Goal: Transaction & Acquisition: Purchase product/service

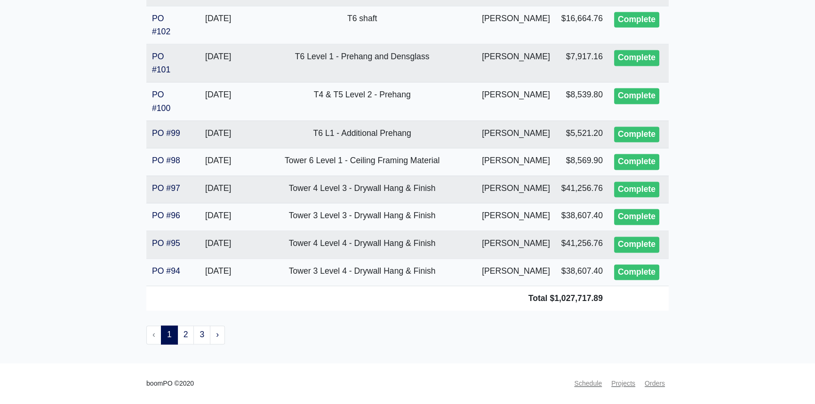
scroll to position [1901, 0]
click at [187, 339] on link "2" at bounding box center [185, 334] width 17 height 19
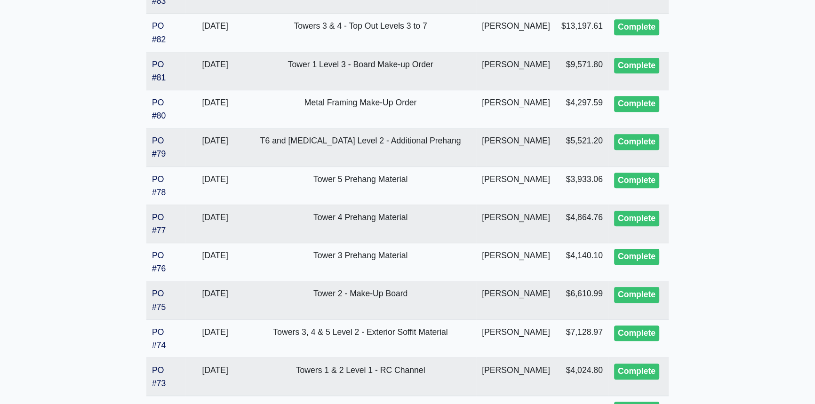
scroll to position [684, 0]
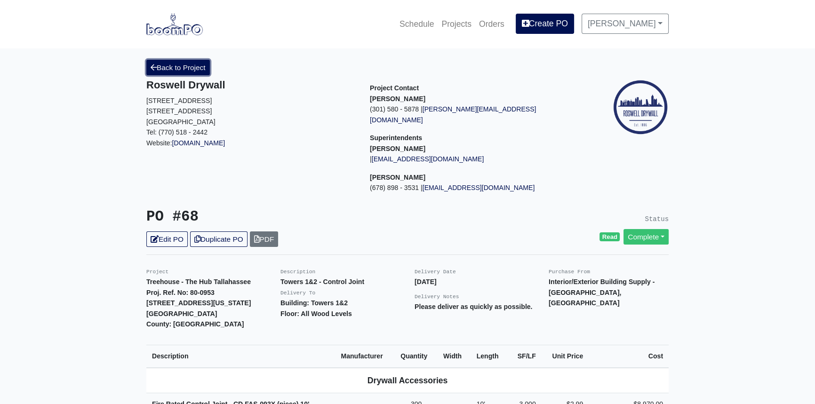
click at [163, 67] on link "Back to Project" at bounding box center [177, 68] width 63 height 16
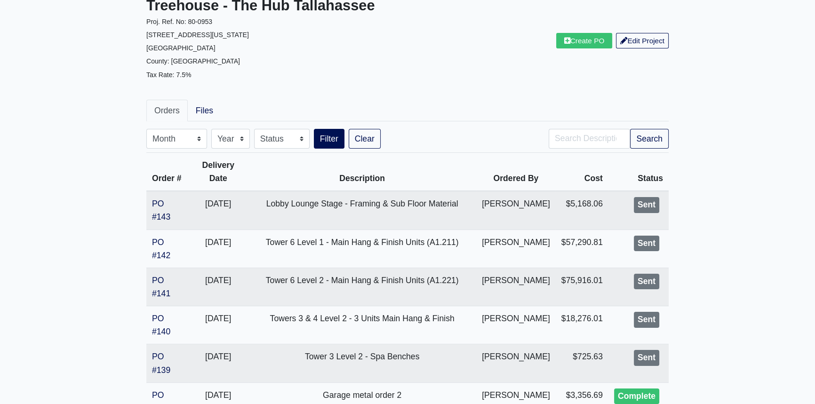
scroll to position [85, 0]
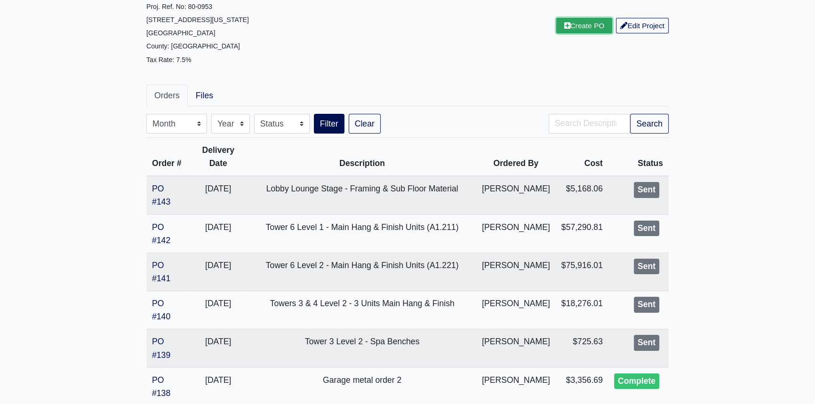
click at [579, 33] on link "Create PO" at bounding box center [584, 26] width 56 height 16
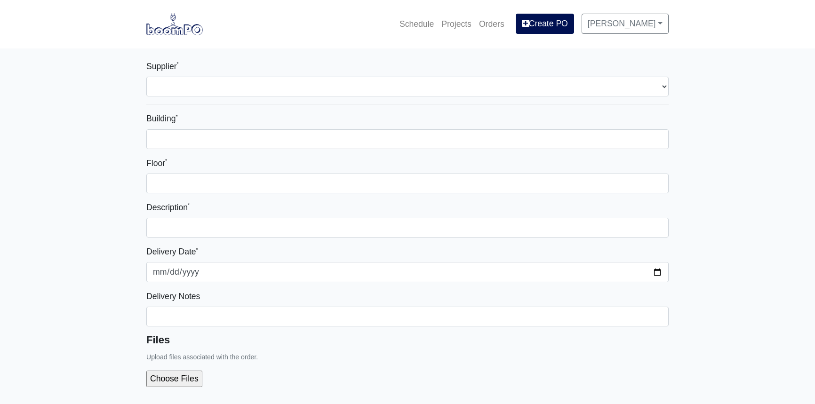
select select
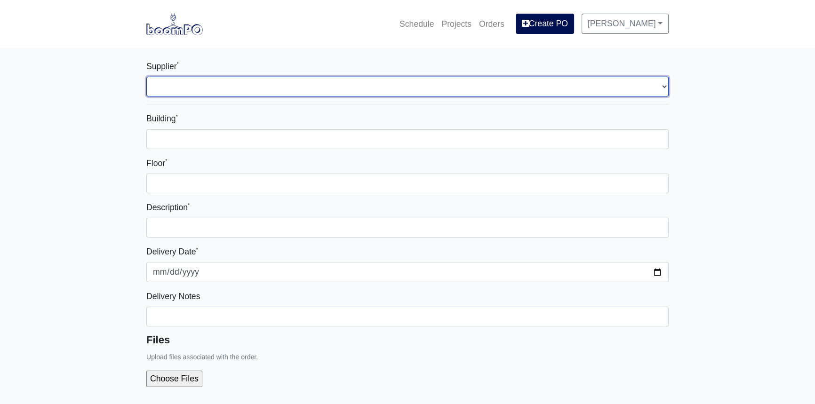
click at [229, 92] on select "Select one... L&W Supply – Tallahassee, FL Interior/Exterior Building Supply - …" at bounding box center [407, 87] width 522 height 20
select select "870"
click at [146, 77] on select "Select one... L&W Supply – Tallahassee, FL Interior/Exterior Building Supply - …" at bounding box center [407, 87] width 522 height 20
select select
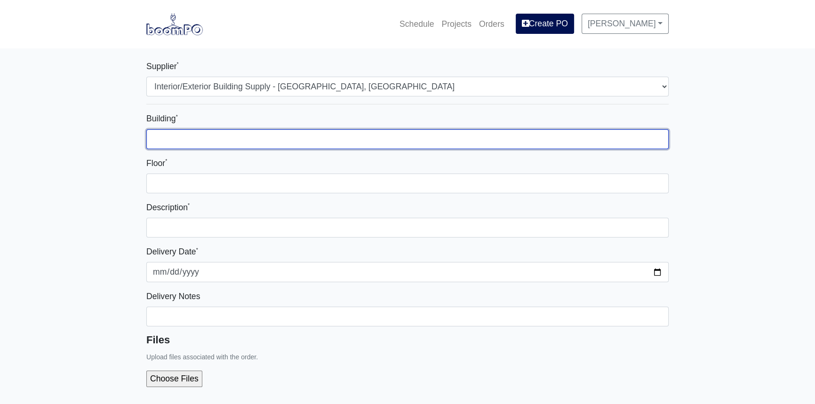
click at [214, 140] on input "Building *" at bounding box center [407, 139] width 522 height 20
type input "T3-T6"
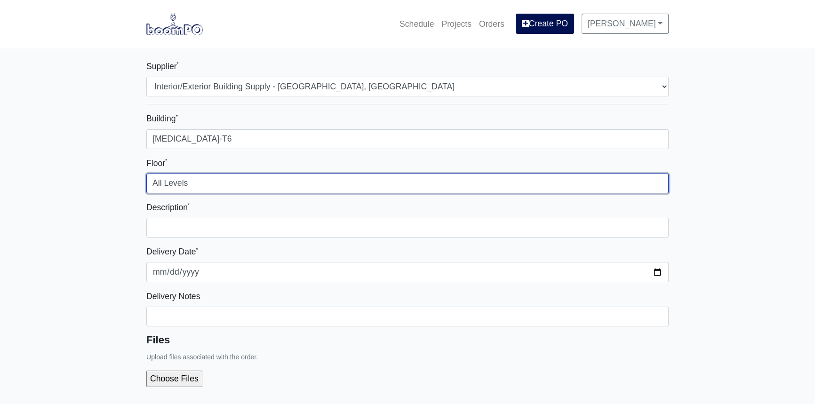
type input "All Levels"
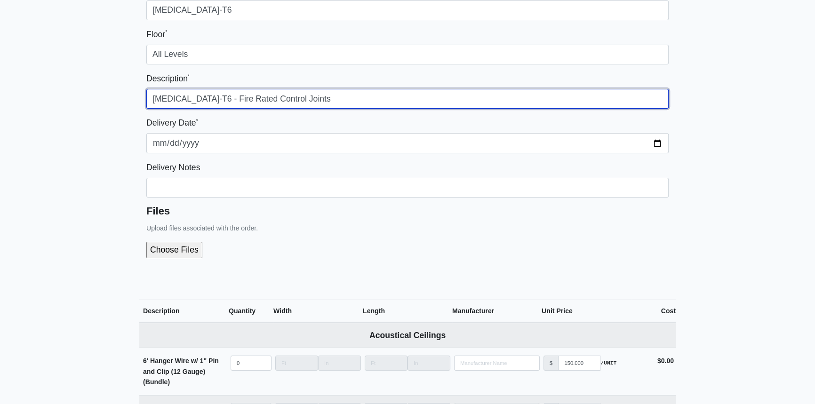
scroll to position [128, 0]
type input "T3-T6 - Fire Rated Control Joints"
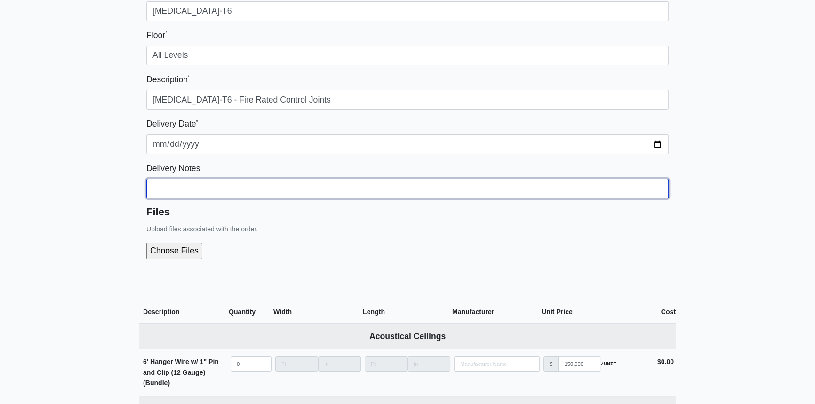
click at [174, 21] on input "Building *" at bounding box center [407, 11] width 522 height 20
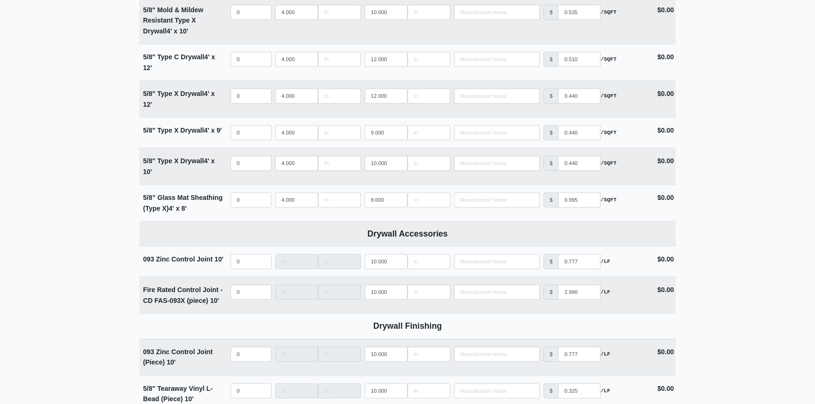
scroll to position [1068, 0]
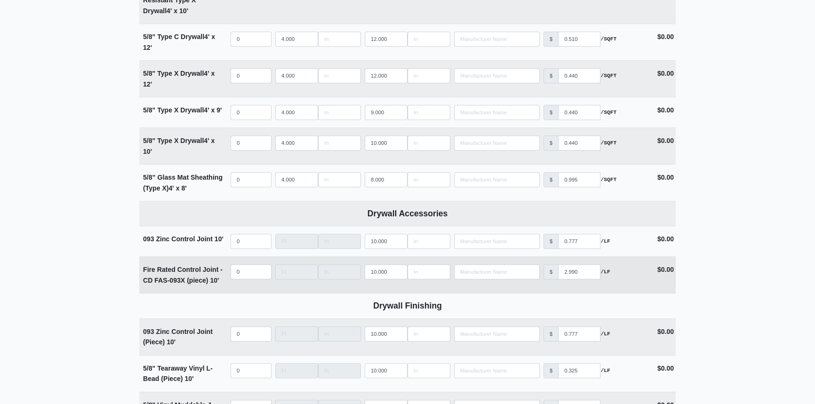
type input "Please coordinate delivery with Lupe. We are ready for this material so please …"
select select
click at [245, 269] on input "quantity" at bounding box center [250, 271] width 41 height 15
type input "6"
select select
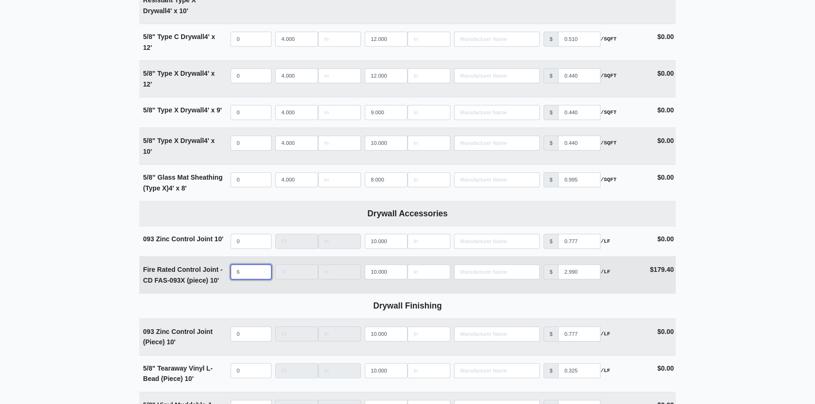
type input "60"
select select
type input "600"
select select
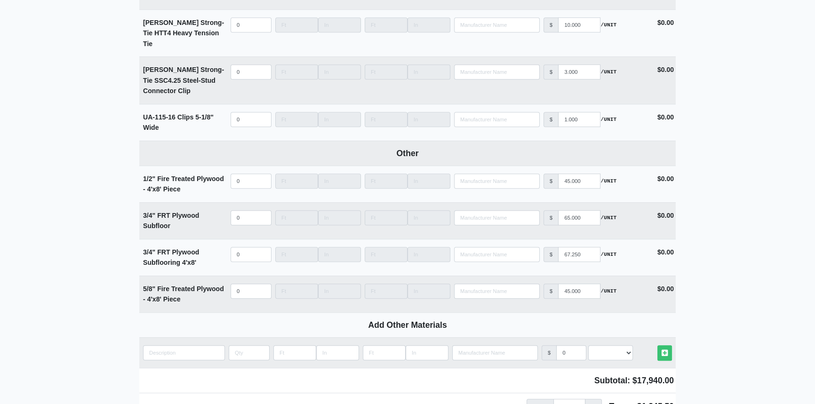
scroll to position [5128, 0]
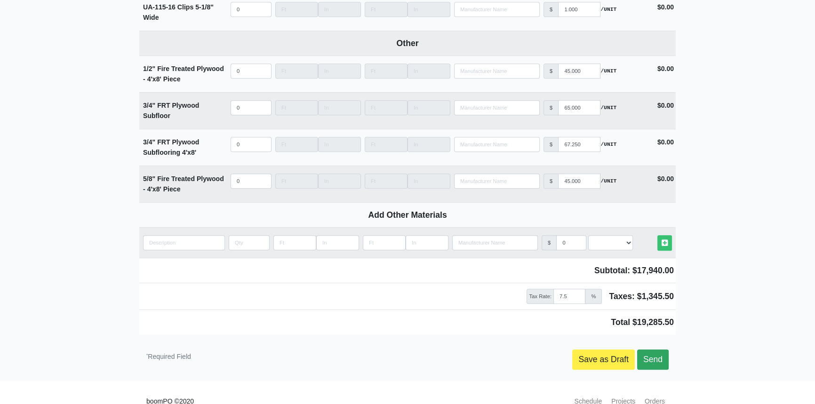
type input "600"
click at [656, 349] on link "Send" at bounding box center [653, 359] width 32 height 20
